Goal: Task Accomplishment & Management: Manage account settings

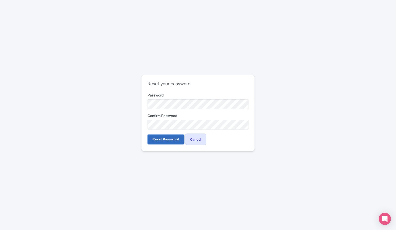
click at [171, 140] on input "Reset Password" at bounding box center [166, 139] width 37 height 10
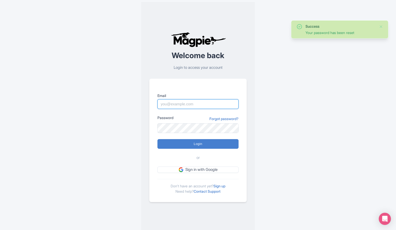
click at [196, 105] on input "Email" at bounding box center [197, 104] width 81 height 10
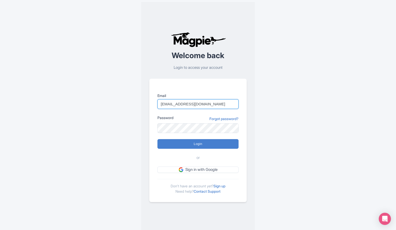
type input "ahanle@tishmanspeyer.com"
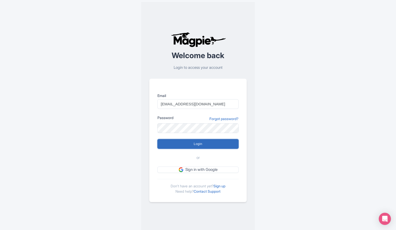
click at [194, 143] on input "Login" at bounding box center [197, 144] width 81 height 10
type input "Logging in..."
